Goal: Transaction & Acquisition: Purchase product/service

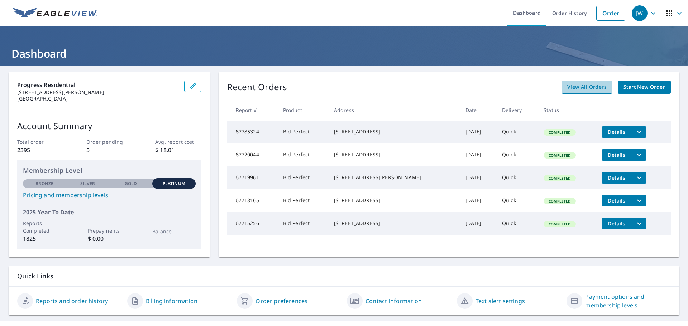
click at [587, 82] on link "View All Orders" at bounding box center [586, 87] width 51 height 13
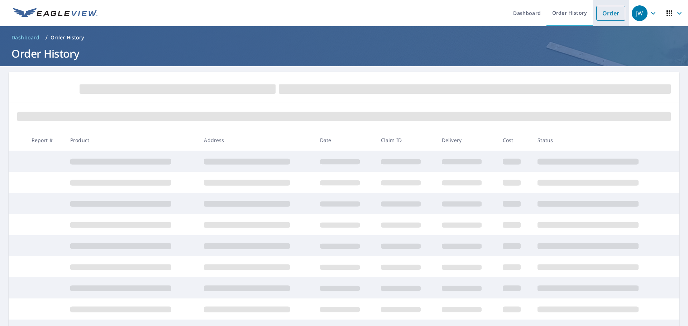
click at [596, 16] on link "Order" at bounding box center [610, 13] width 29 height 15
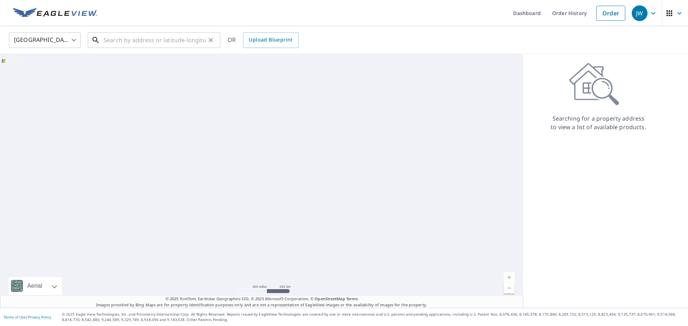
click at [131, 42] on input "text" at bounding box center [154, 40] width 102 height 20
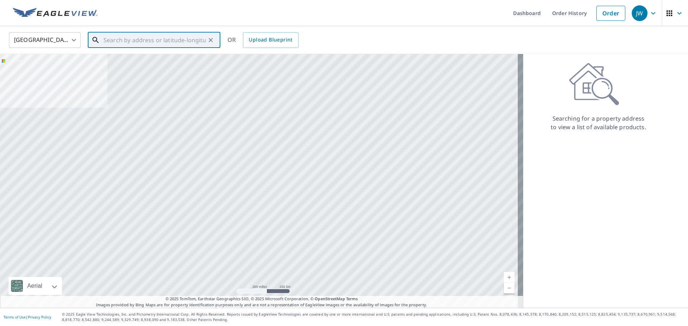
paste input "[STREET_ADDRESS]"
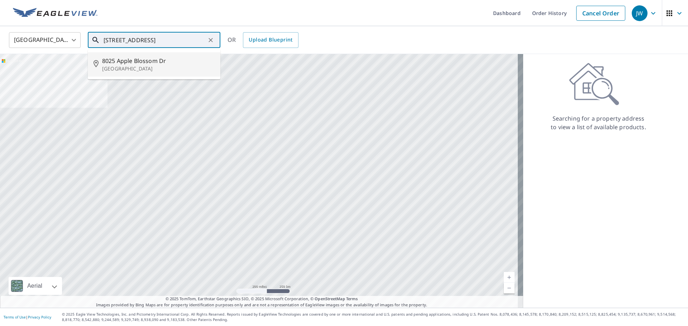
click at [127, 62] on span "8025 Apple Blossom Dr" at bounding box center [158, 61] width 112 height 9
type input "[STREET_ADDRESS][PERSON_NAME]"
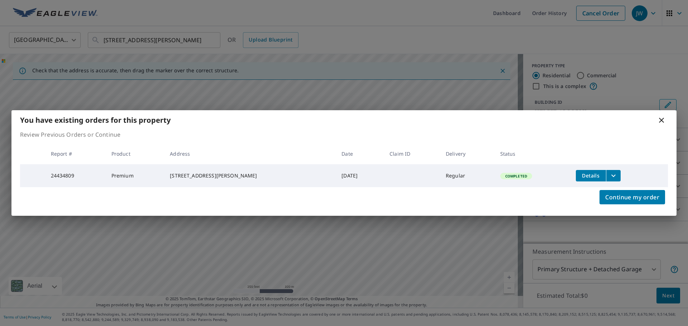
click at [609, 172] on icon "filesDropdownBtn-24434809" at bounding box center [613, 176] width 9 height 9
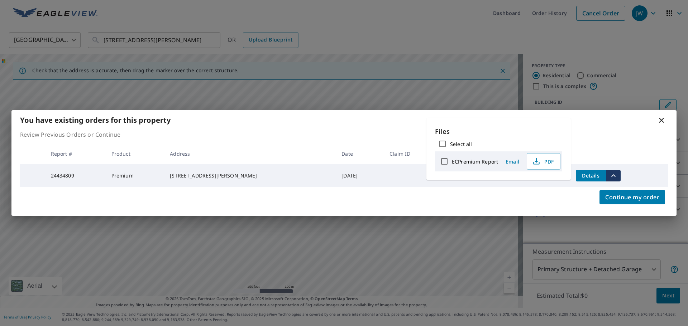
click at [446, 162] on input "ECPremium Report" at bounding box center [444, 161] width 15 height 15
checkbox input "true"
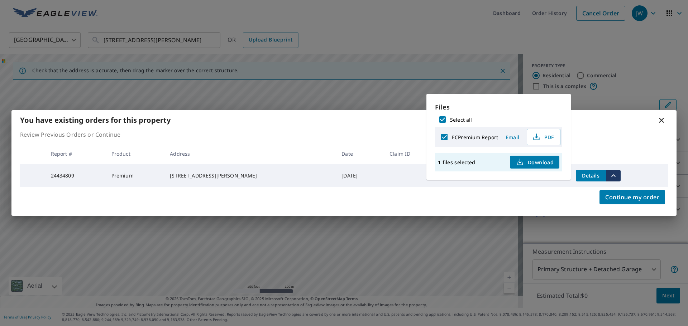
click at [538, 163] on span "Download" at bounding box center [534, 162] width 38 height 9
